Goal: Navigation & Orientation: Find specific page/section

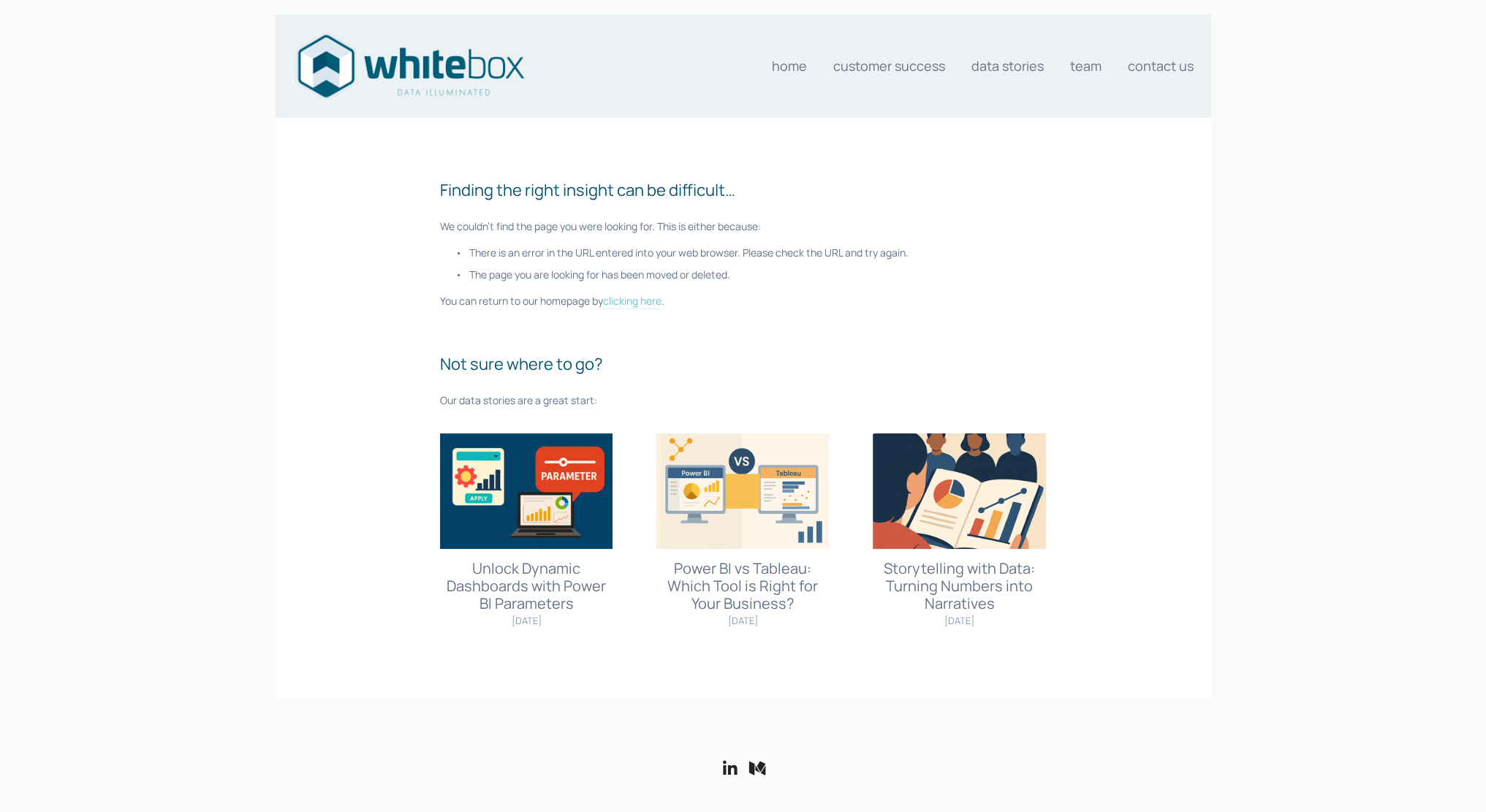
click at [645, 300] on link "clicking here" at bounding box center [632, 301] width 59 height 16
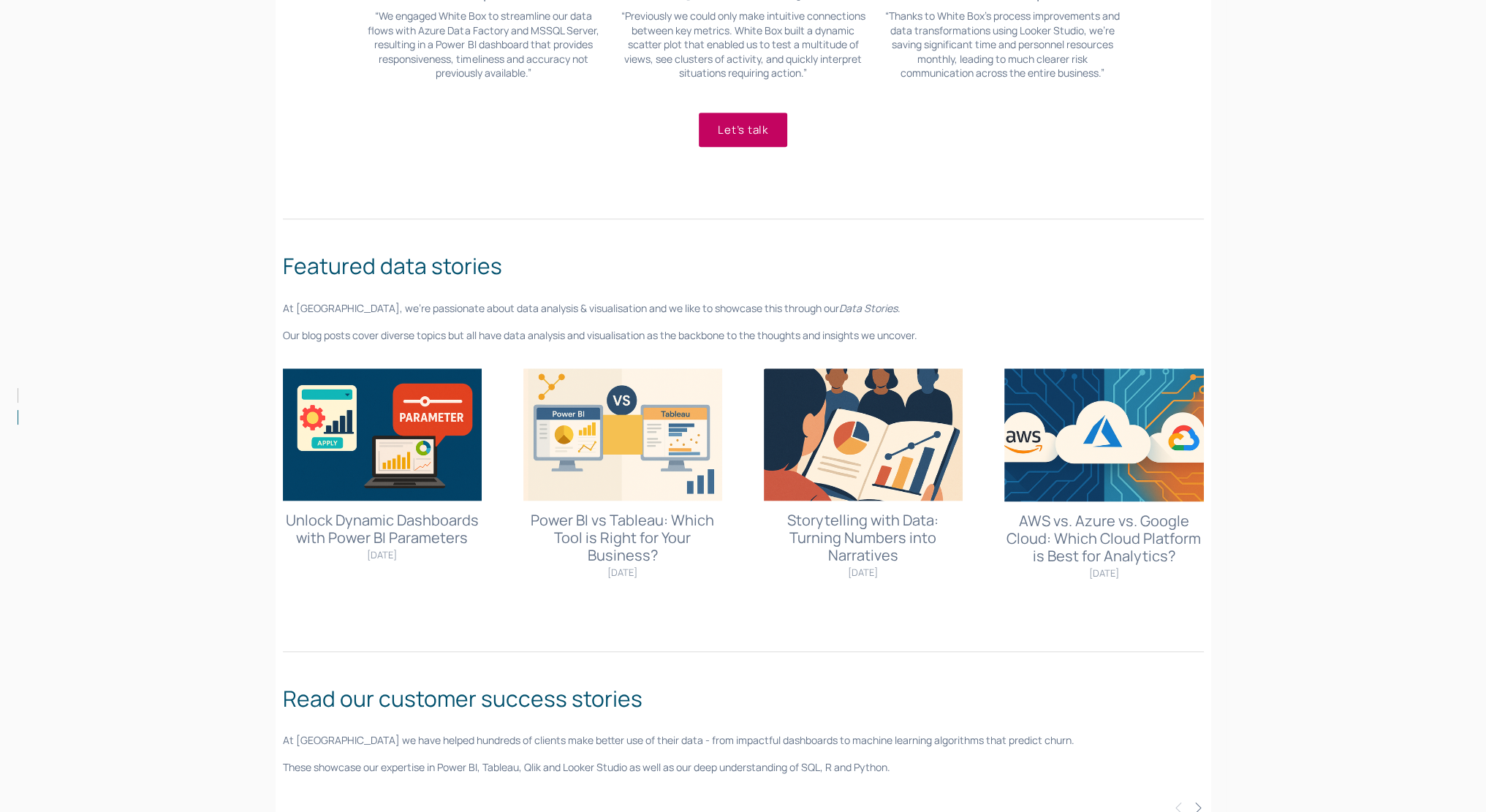
scroll to position [1825, 0]
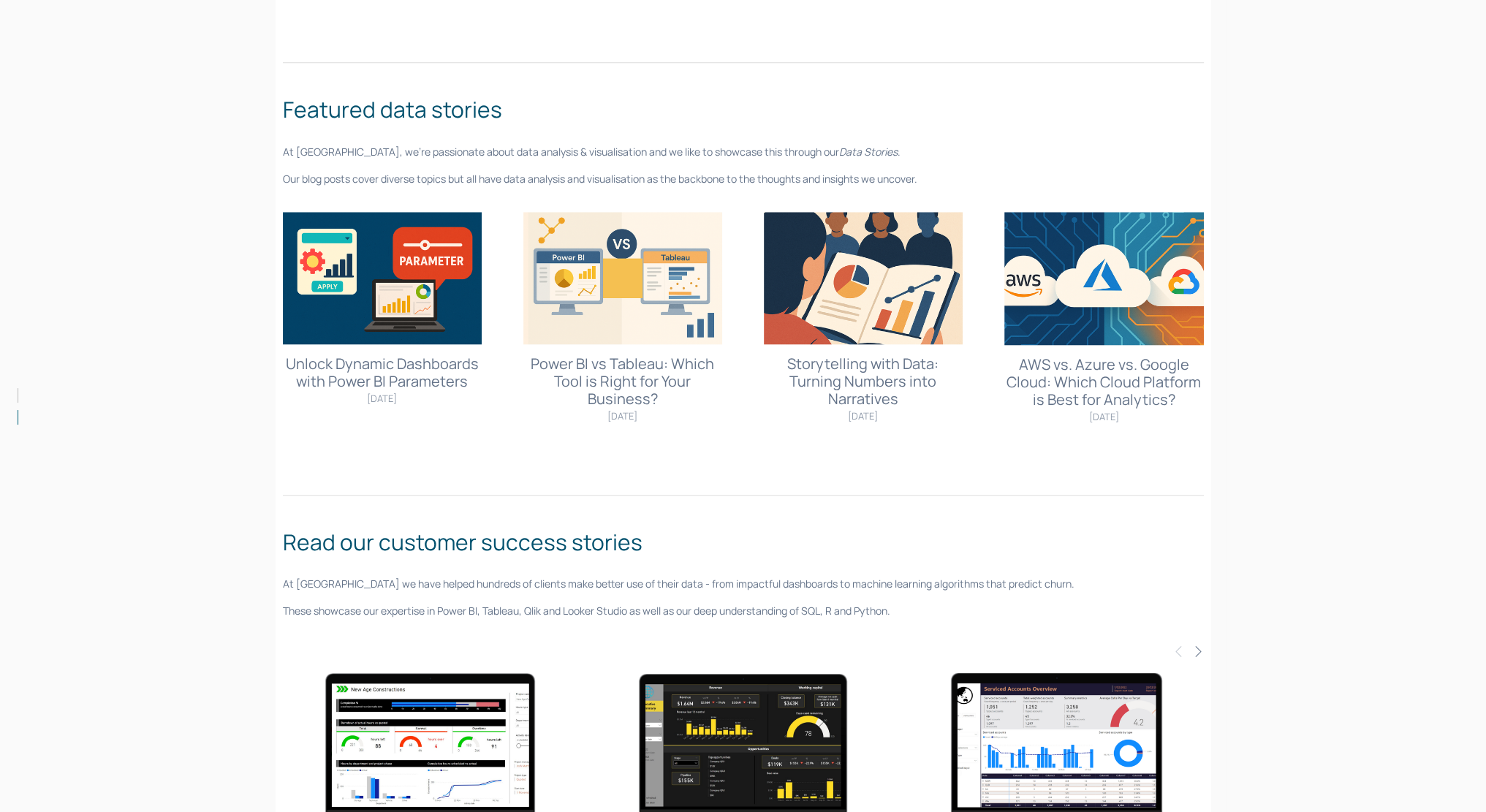
click at [671, 285] on img at bounding box center [622, 277] width 199 height 132
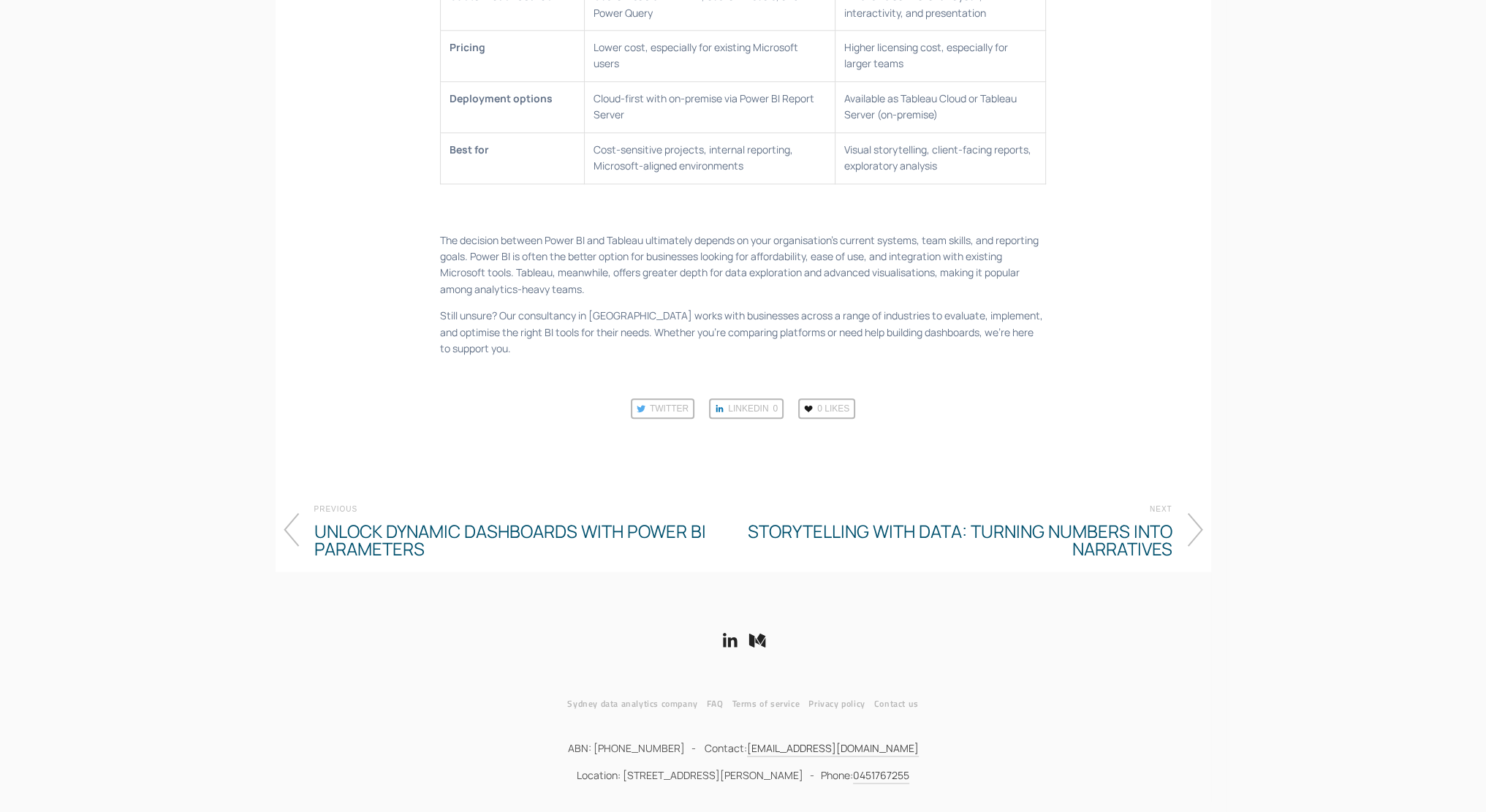
scroll to position [2228, 0]
